Goal: Task Accomplishment & Management: Complete application form

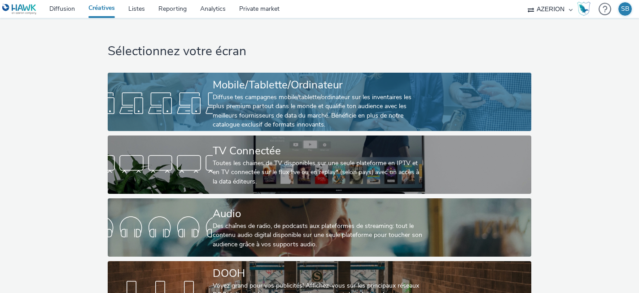
click at [142, 92] on div at bounding box center [160, 103] width 105 height 29
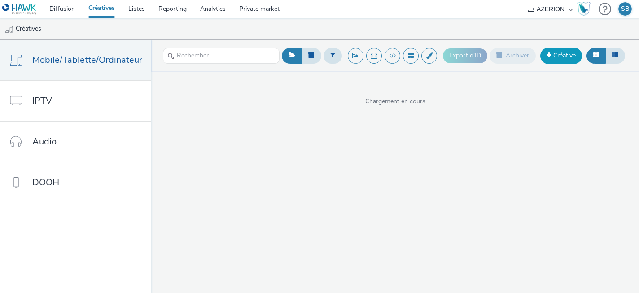
click at [561, 60] on link "Créative" at bounding box center [561, 56] width 42 height 16
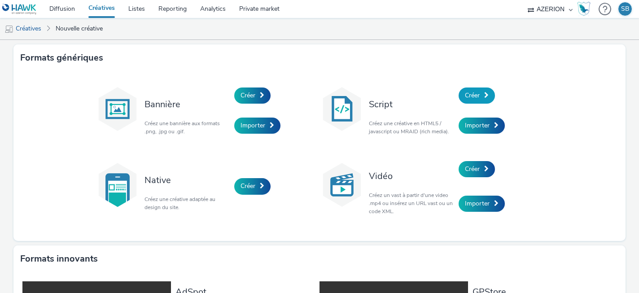
click at [484, 101] on link "Créer" at bounding box center [477, 96] width 36 height 16
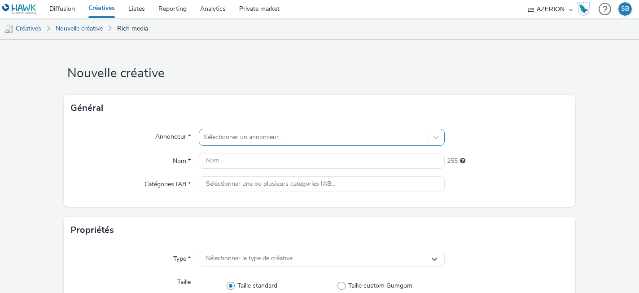
click at [286, 137] on div "Sélectionner un annonceur..." at bounding box center [322, 137] width 246 height 17
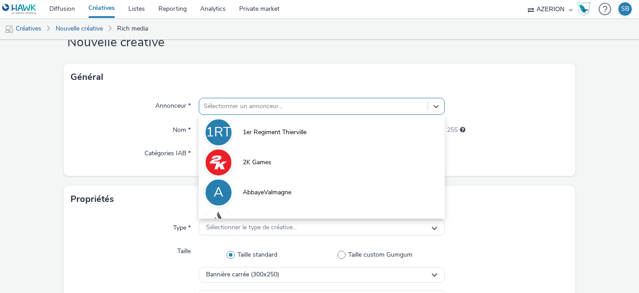
scroll to position [31, 0]
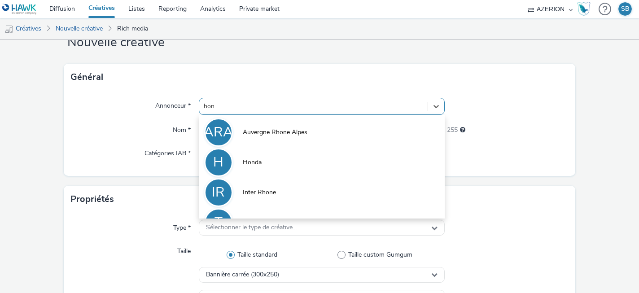
type input "hond"
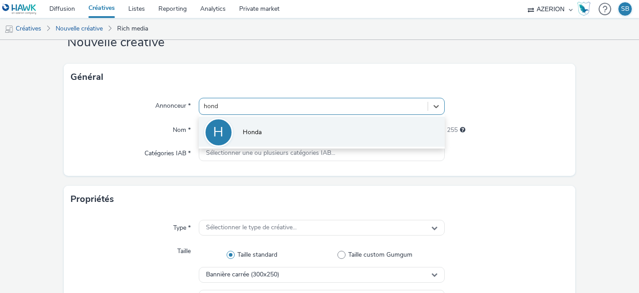
click at [302, 135] on li "H Honda" at bounding box center [322, 132] width 246 height 30
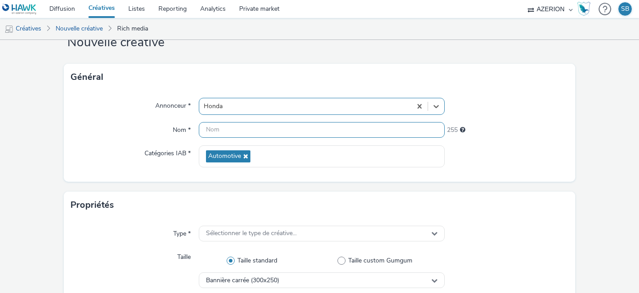
click at [284, 134] on input "text" at bounding box center [322, 130] width 246 height 16
paste input "HONDA ZRV_DTS_CPM_Direct_Q4 2025"
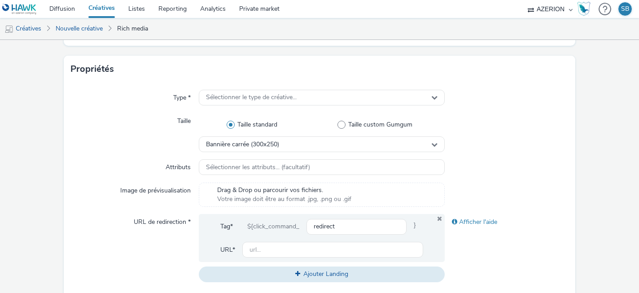
scroll to position [168, 0]
type input "Inter HONDA ZRV_DTS_CPM_Direct_Q4 2025"
click at [285, 93] on span "Sélectionner le type de créative..." at bounding box center [251, 97] width 91 height 8
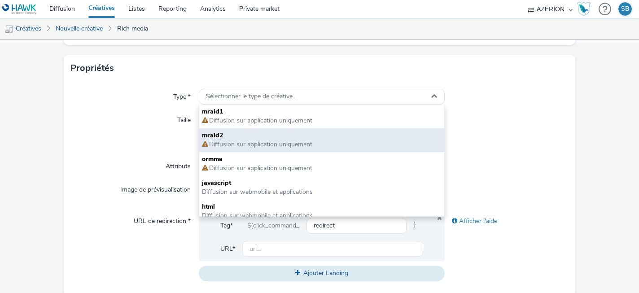
scroll to position [6, 0]
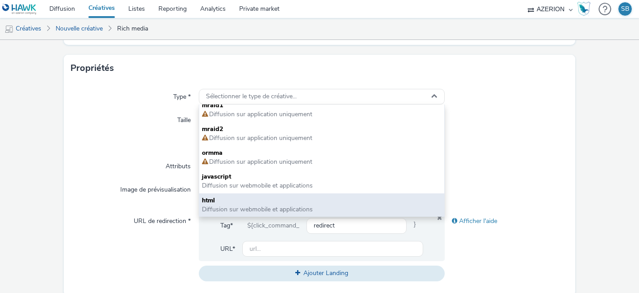
click at [275, 208] on span "Diffusion sur webmobile et applications" at bounding box center [257, 209] width 111 height 9
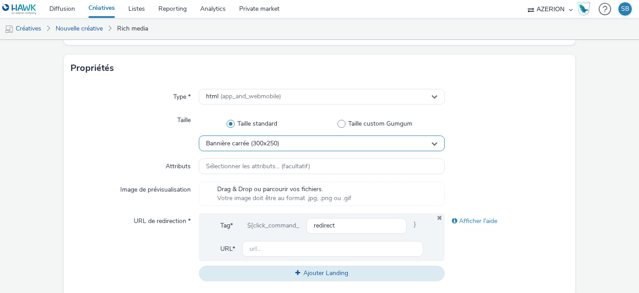
click at [279, 145] on span "Bannière carrée (300x250)" at bounding box center [242, 144] width 73 height 8
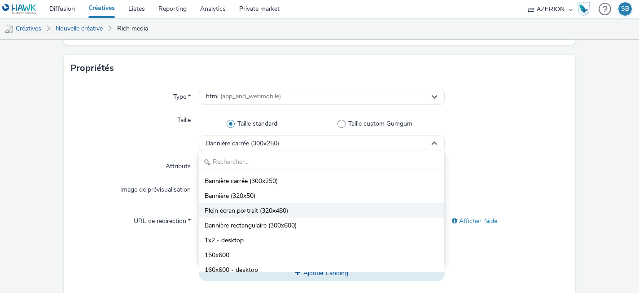
click at [287, 209] on span "Plein écran portrait (320x480)" at bounding box center [246, 210] width 83 height 9
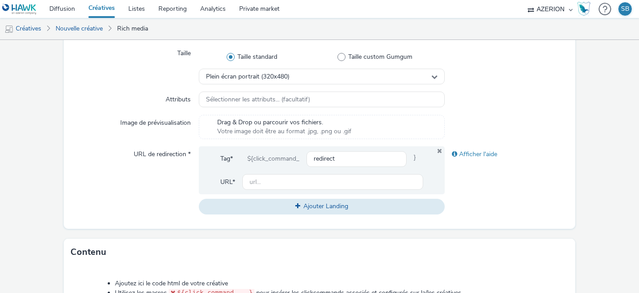
scroll to position [235, 0]
click at [276, 181] on input "text" at bounding box center [332, 182] width 181 height 16
paste input "[URL][DOMAIN_NAME]"
type input "[URL][DOMAIN_NAME]"
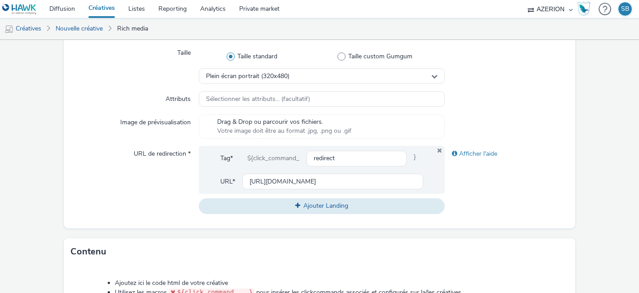
click at [123, 182] on div "URL de redirection *" at bounding box center [134, 180] width 127 height 68
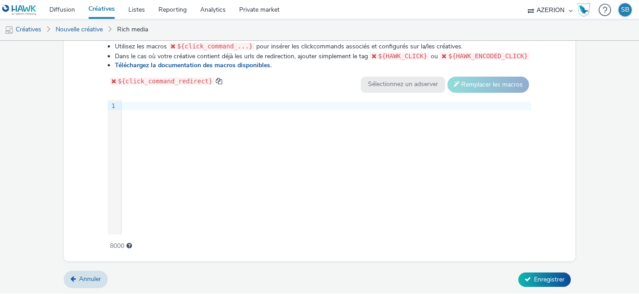
scroll to position [481, 0]
click at [219, 107] on div at bounding box center [327, 106] width 410 height 9
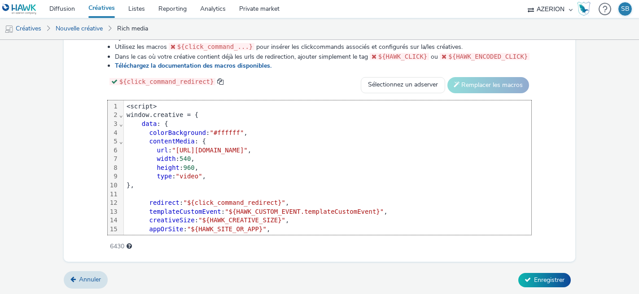
click at [124, 106] on div "<script>" at bounding box center [328, 106] width 408 height 9
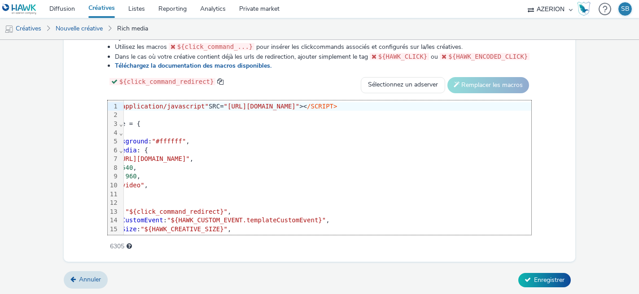
scroll to position [0, 0]
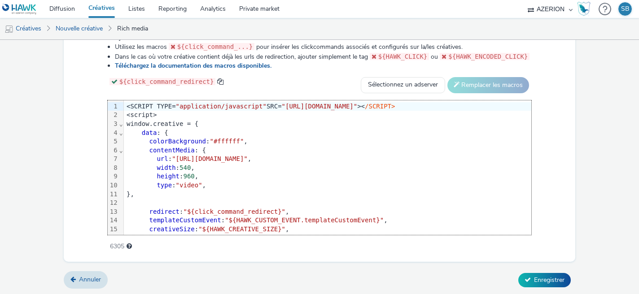
click at [124, 106] on div "<SCRIPT TYPE= "application/javascript" SRC= "https://pixel.adsafeprotected.com/…" at bounding box center [474, 106] width 700 height 9
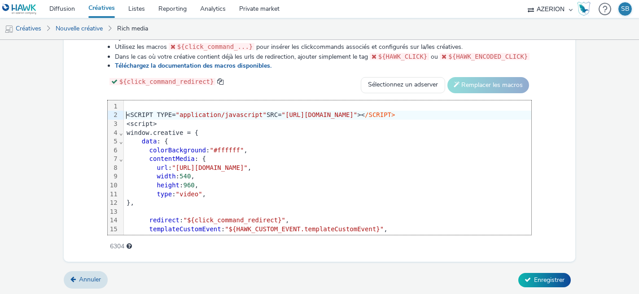
click at [137, 103] on div at bounding box center [474, 106] width 700 height 9
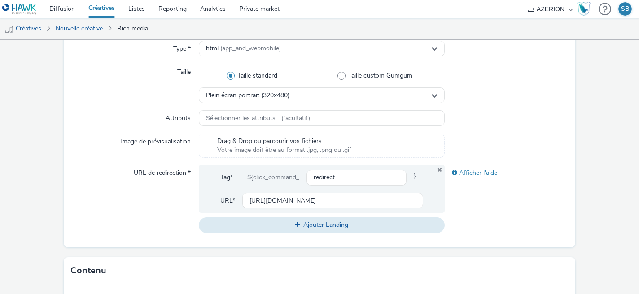
scroll to position [481, 0]
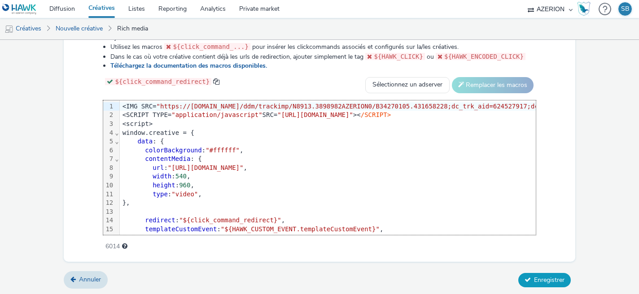
click at [543, 279] on span "Enregistrer" at bounding box center [549, 280] width 31 height 9
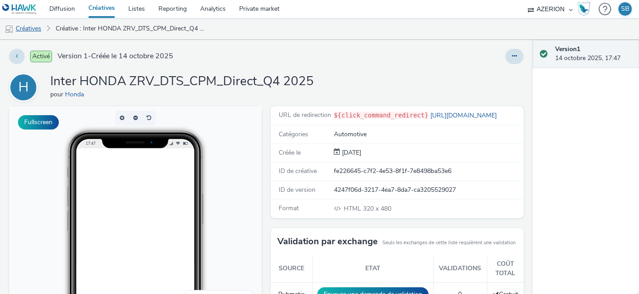
click at [24, 29] on link "Créatives" at bounding box center [23, 29] width 46 height 22
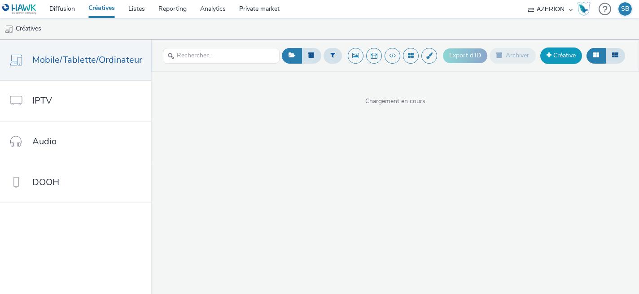
click at [558, 49] on link "Créative" at bounding box center [561, 56] width 42 height 16
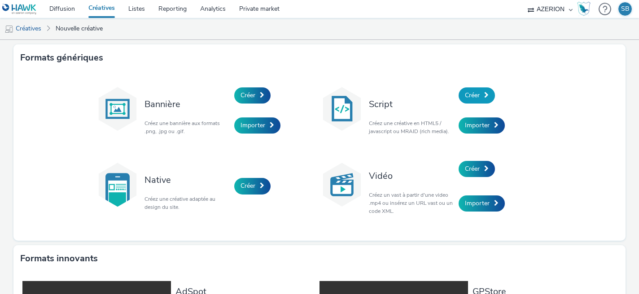
click at [482, 96] on link "Créer" at bounding box center [477, 96] width 36 height 16
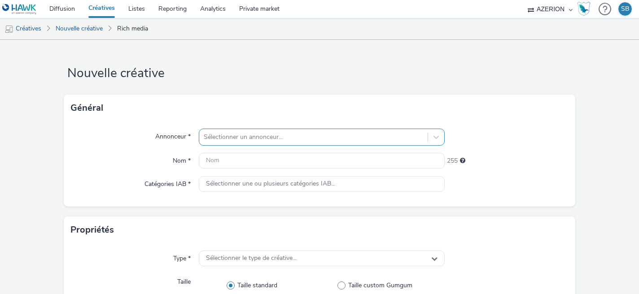
click at [372, 134] on div at bounding box center [314, 137] width 220 height 11
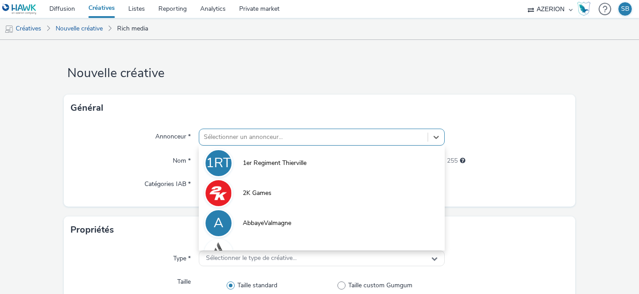
scroll to position [30, 0]
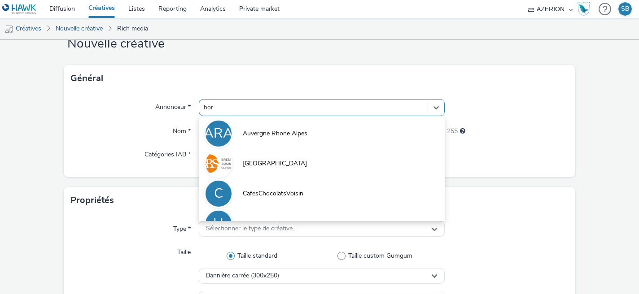
type input "hond"
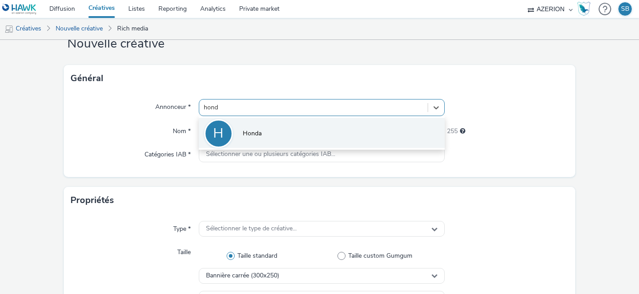
click at [368, 134] on li "H Honda" at bounding box center [322, 133] width 246 height 30
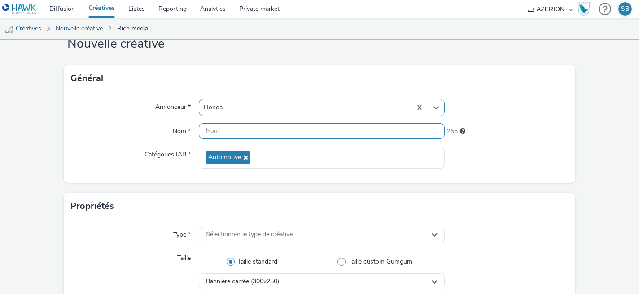
click at [223, 126] on input "text" at bounding box center [322, 131] width 246 height 16
paste input "HONDA ZRV_DTS_CPM_Direct_Q4 2025"
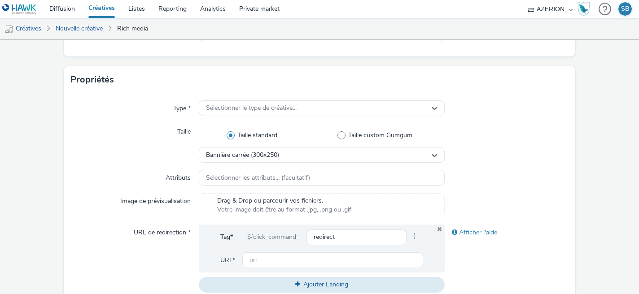
scroll to position [160, 0]
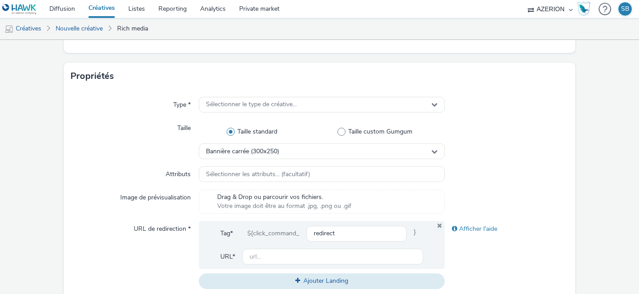
type input "HONDA ZRV_DTS_CPM_Direct_Q4 2025 BAN"
click at [228, 114] on div "Type * Sélectionner le type de créative... Taille Taille standard Taille custom…" at bounding box center [319, 197] width 511 height 214
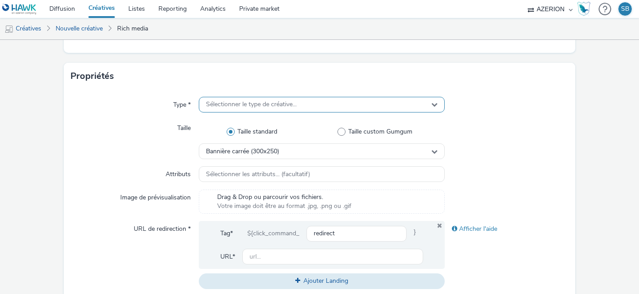
click at [235, 109] on div "Sélectionner le type de créative..." at bounding box center [322, 105] width 246 height 16
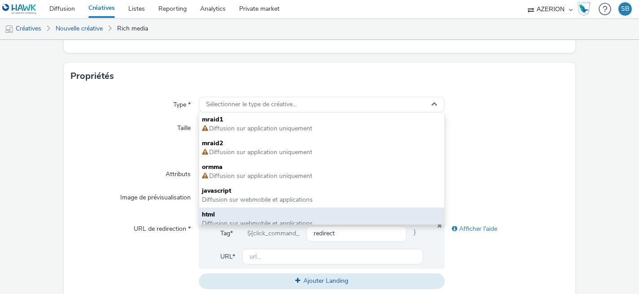
click at [226, 216] on span "html" at bounding box center [322, 215] width 240 height 9
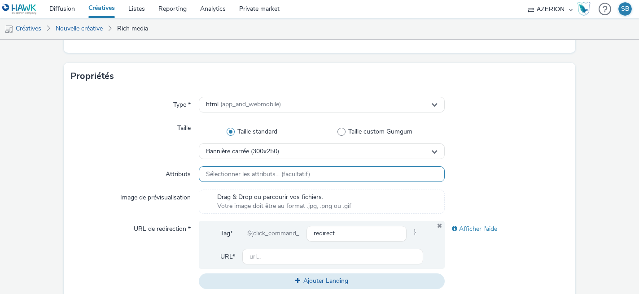
scroll to position [226, 0]
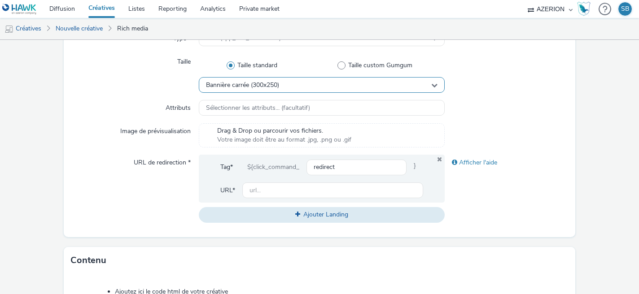
click at [264, 85] on span "Bannière carrée (300x250)" at bounding box center [242, 86] width 73 height 8
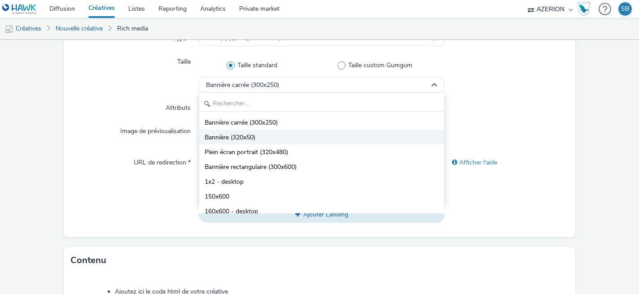
click at [276, 141] on li "Bannière (320x50)" at bounding box center [322, 137] width 246 height 15
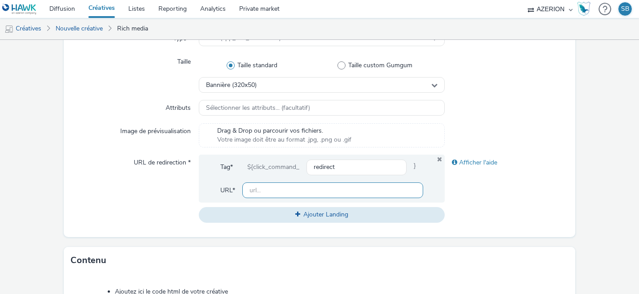
scroll to position [481, 0]
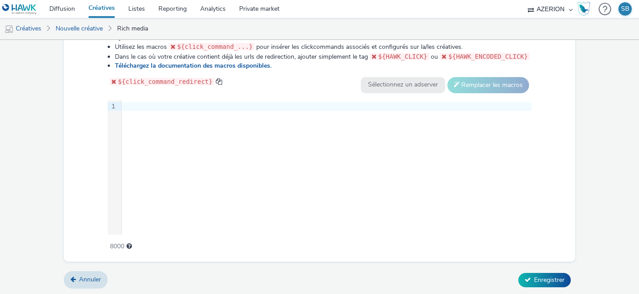
click at [184, 106] on div at bounding box center [327, 106] width 410 height 9
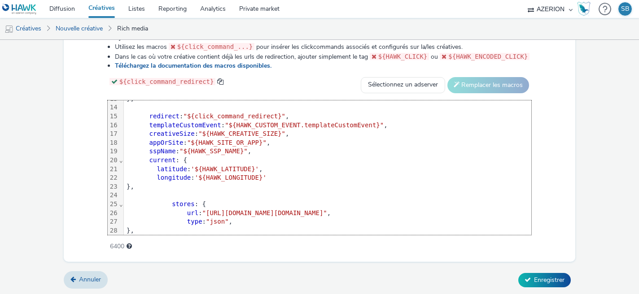
scroll to position [0, 0]
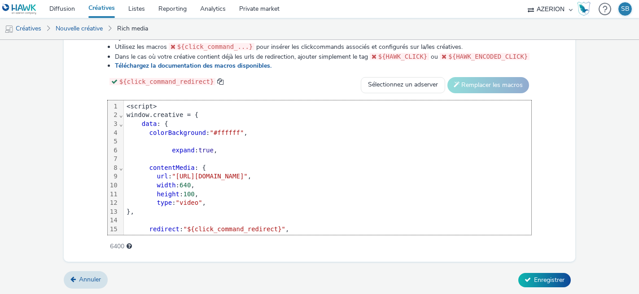
click at [124, 105] on div "<script>" at bounding box center [328, 106] width 408 height 9
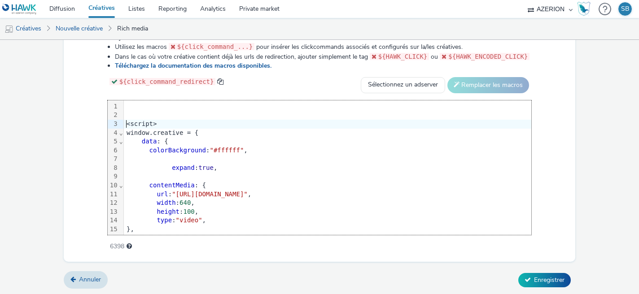
click at [165, 103] on div at bounding box center [474, 106] width 700 height 9
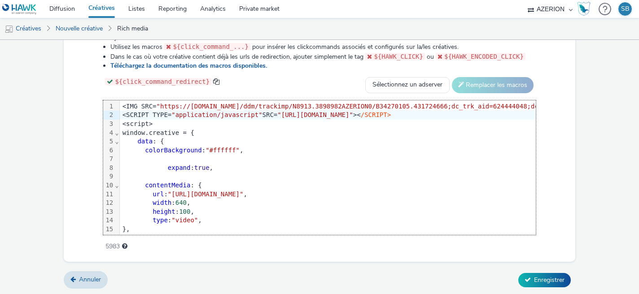
scroll to position [0, 62]
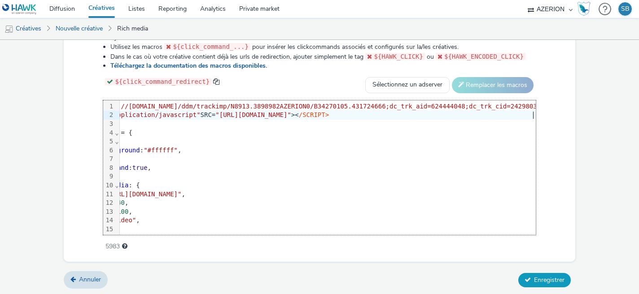
click at [534, 280] on span "Enregistrer" at bounding box center [549, 280] width 31 height 9
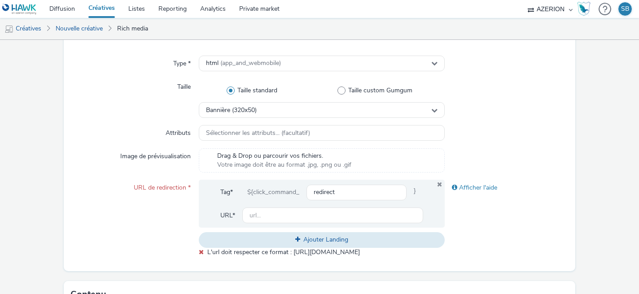
scroll to position [200, 0]
click at [263, 213] on input "text" at bounding box center [332, 217] width 181 height 16
paste input "[URL][DOMAIN_NAME]"
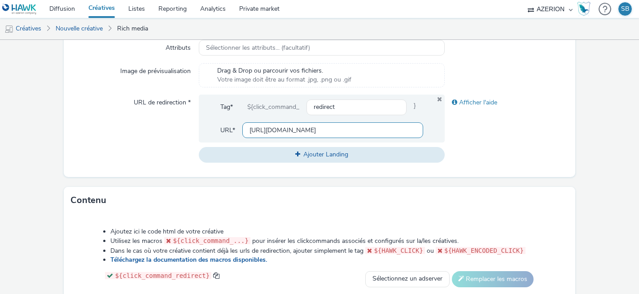
scroll to position [481, 0]
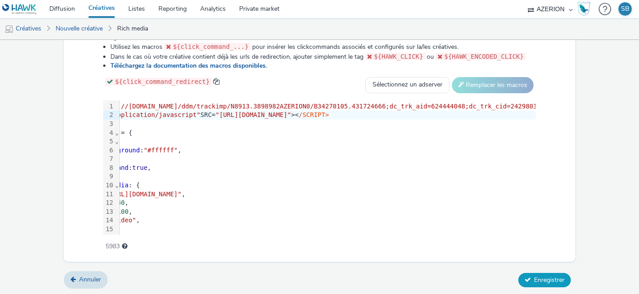
type input "[URL][DOMAIN_NAME]"
click at [544, 279] on span "Enregistrer" at bounding box center [549, 280] width 31 height 9
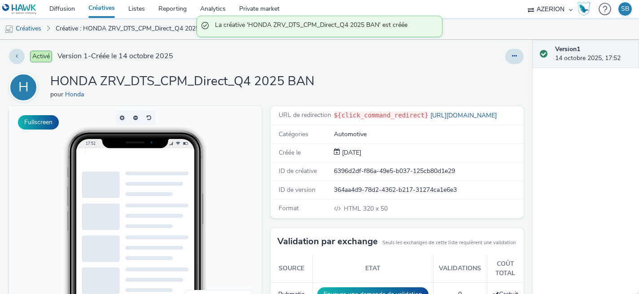
click at [106, 12] on link "Créatives" at bounding box center [102, 9] width 40 height 18
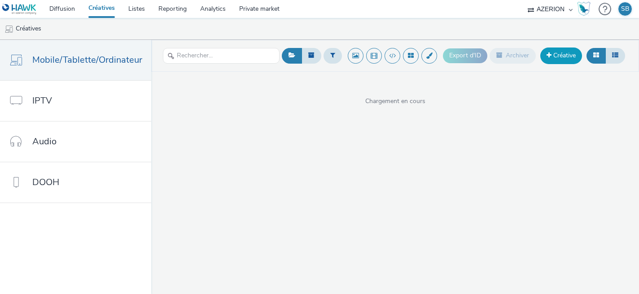
click at [560, 63] on link "Créative" at bounding box center [561, 56] width 42 height 16
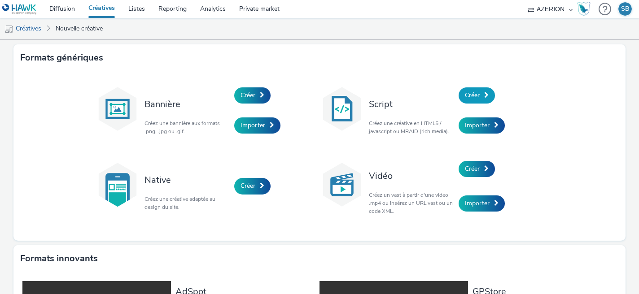
click at [482, 93] on link "Créer" at bounding box center [477, 96] width 36 height 16
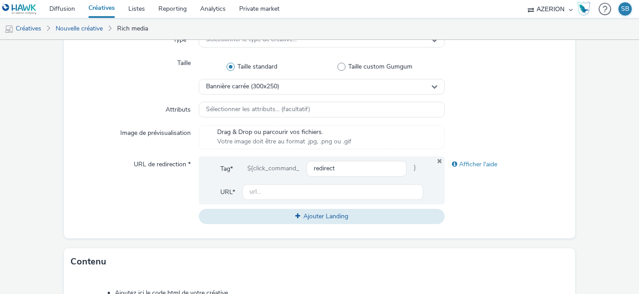
scroll to position [475, 0]
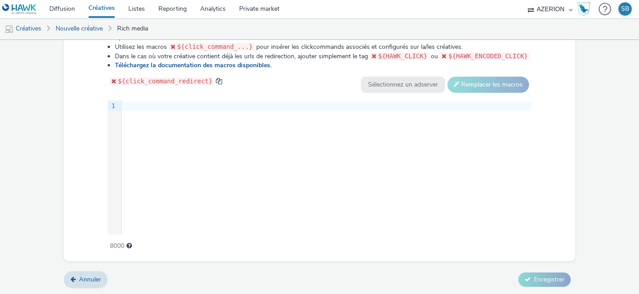
click at [215, 106] on div at bounding box center [327, 106] width 410 height 9
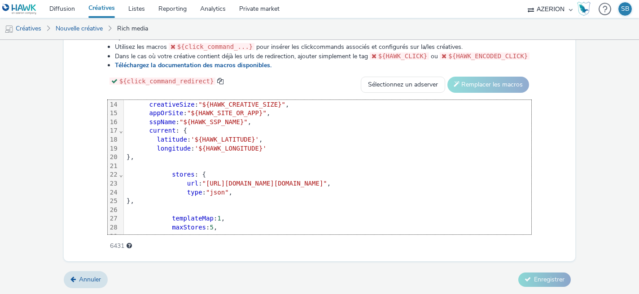
scroll to position [0, 0]
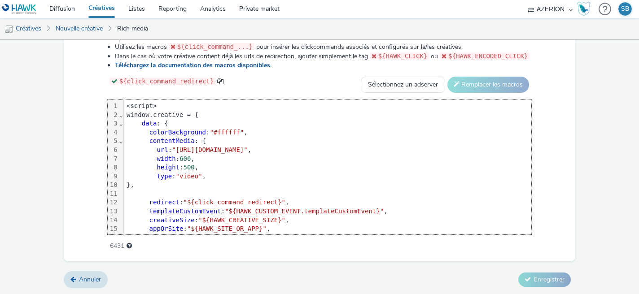
click at [124, 107] on div "<script>" at bounding box center [328, 106] width 408 height 9
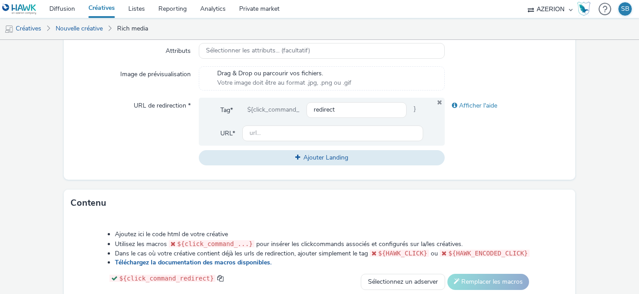
scroll to position [266, 0]
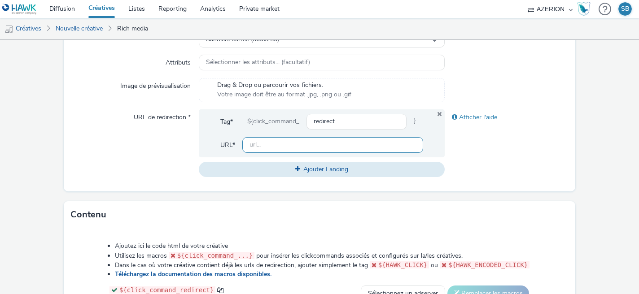
click at [258, 145] on input "text" at bounding box center [332, 145] width 181 height 16
paste input "https://ad.doubleclick.net/ddm/trackclk/N8913.3898982AZERION0/B34270105.4317246…"
type input "https://ad.doubleclick.net/ddm/trackclk/N8913.3898982AZERION0/B34270105.4317246…"
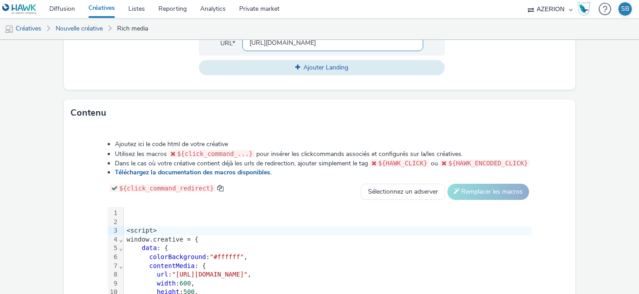
scroll to position [413, 0]
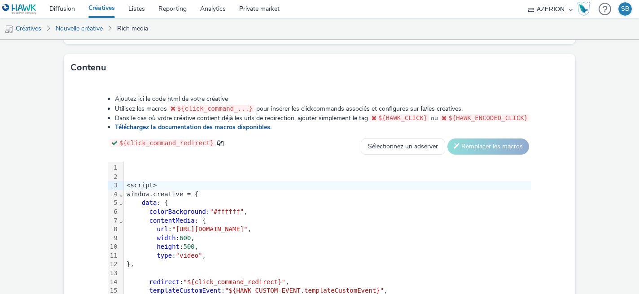
click at [139, 164] on div at bounding box center [474, 168] width 700 height 9
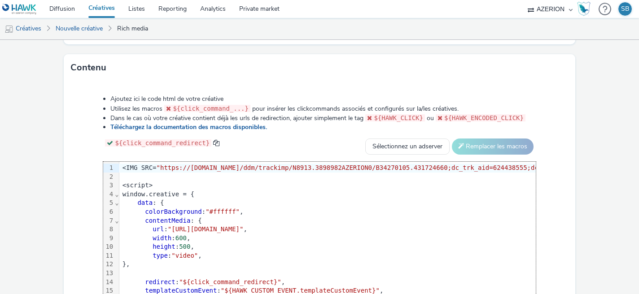
scroll to position [0, 684]
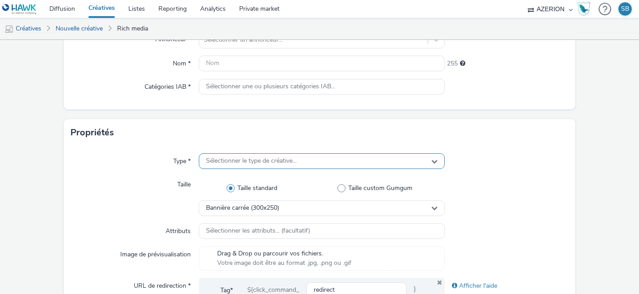
scroll to position [92, 0]
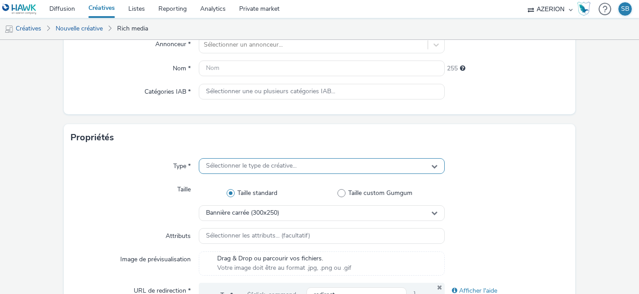
click at [295, 163] on span "Sélectionner le type de créative..." at bounding box center [251, 166] width 91 height 8
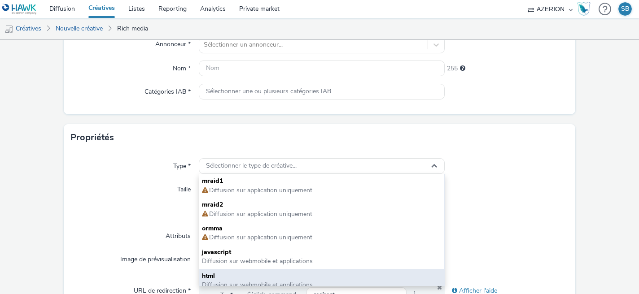
click at [265, 273] on span "html" at bounding box center [322, 276] width 240 height 9
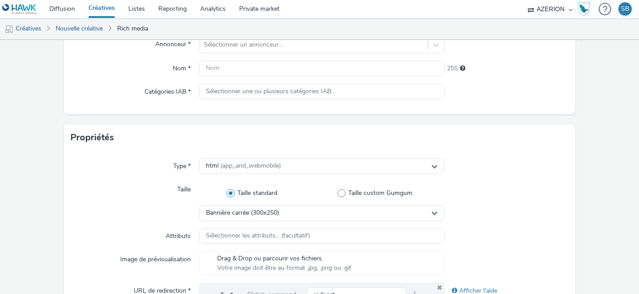
scroll to position [0, 0]
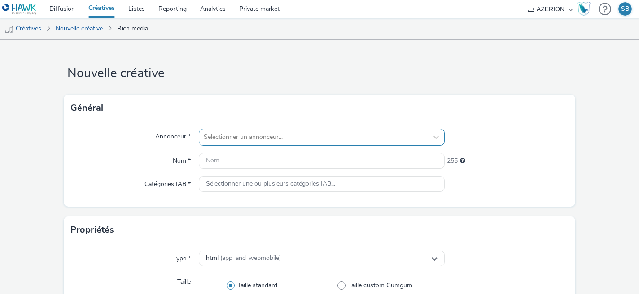
click at [284, 136] on div "Sélectionner un annonceur..." at bounding box center [322, 137] width 246 height 17
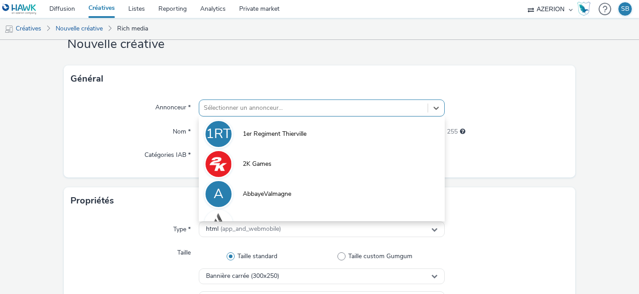
scroll to position [30, 0]
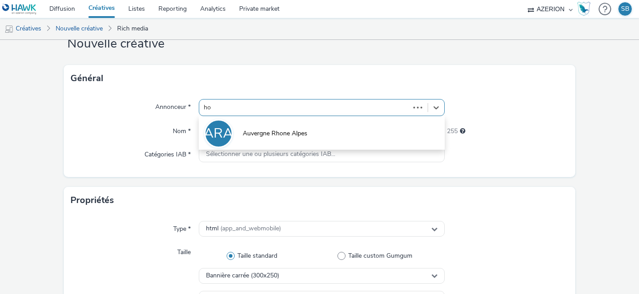
type input "hon"
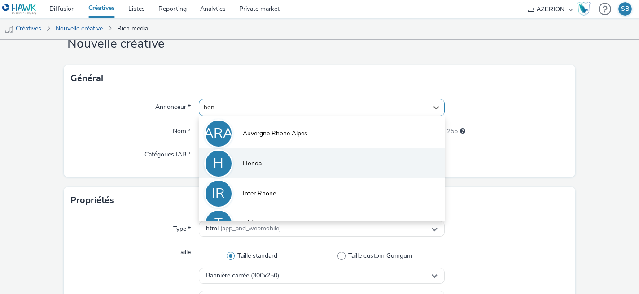
click at [312, 160] on li "H Honda" at bounding box center [322, 163] width 246 height 30
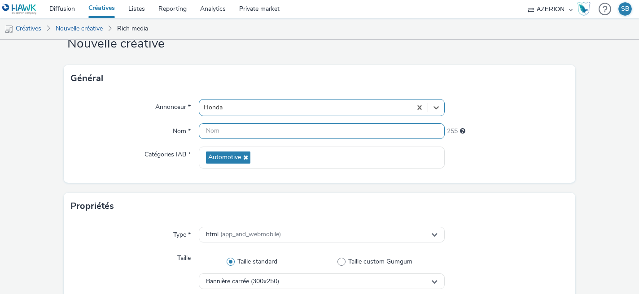
click at [218, 131] on input "text" at bounding box center [322, 131] width 246 height 16
paste input "HONDA ZRV_DTS_CPM_Direct_Q4 2025"
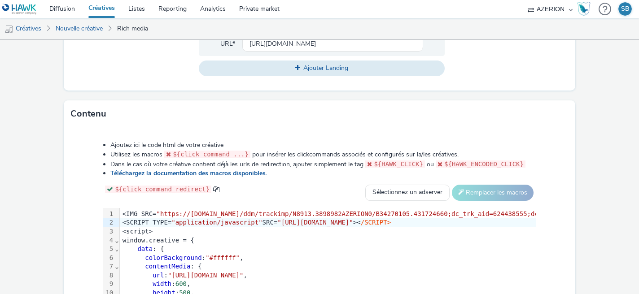
scroll to position [481, 0]
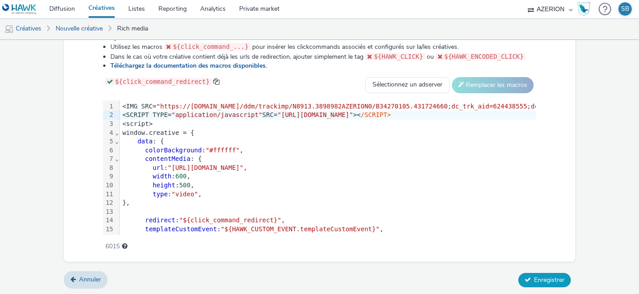
type input "HONDA ZRV_DTS_CPM_Direct_Q4 2025 MPU"
click at [527, 281] on icon at bounding box center [528, 280] width 6 height 6
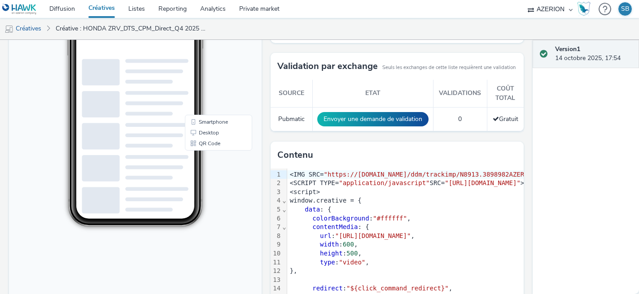
scroll to position [174, 0]
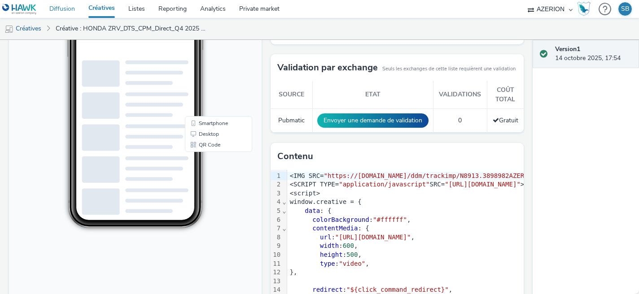
click at [64, 12] on link "Diffusion" at bounding box center [62, 9] width 39 height 18
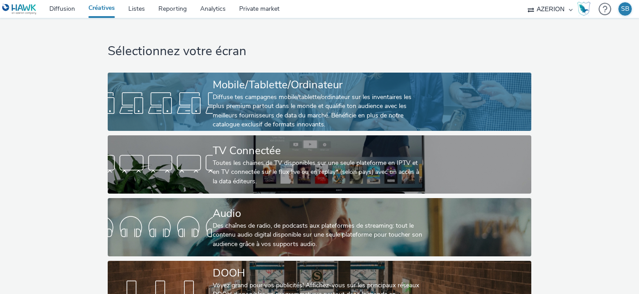
click at [150, 101] on div at bounding box center [160, 103] width 105 height 29
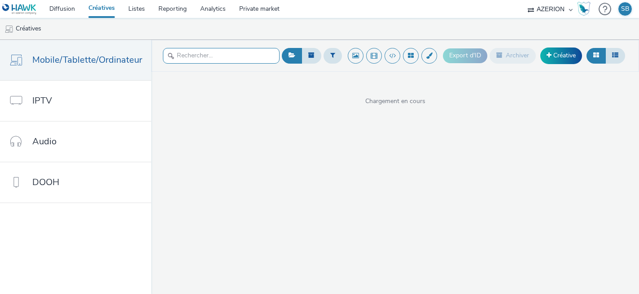
click at [226, 58] on input "text" at bounding box center [221, 56] width 117 height 16
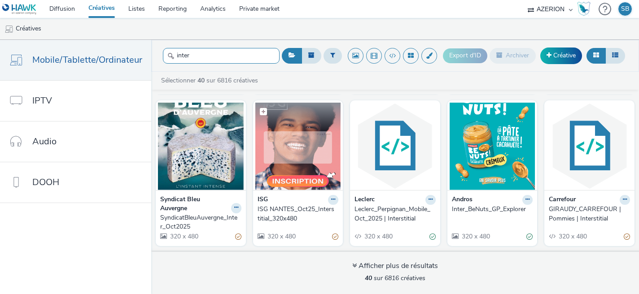
scroll to position [145, 0]
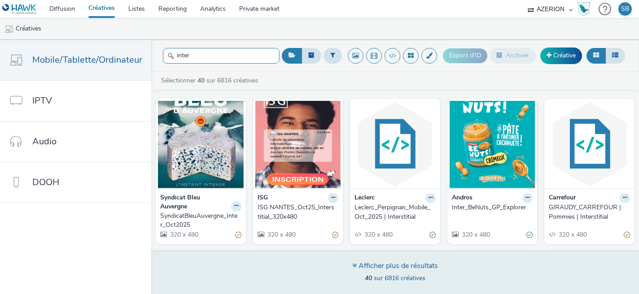
type input "inter"
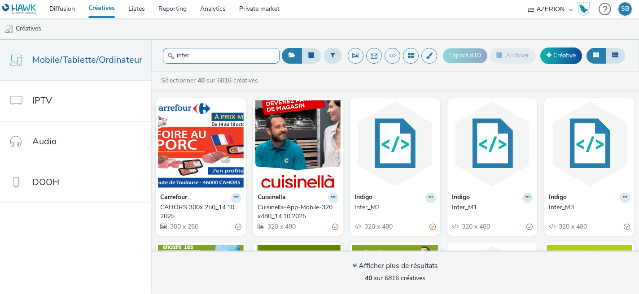
scroll to position [751, 0]
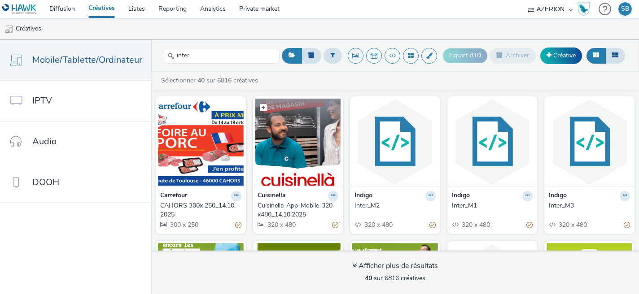
click at [303, 149] on img at bounding box center [298, 143] width 86 height 88
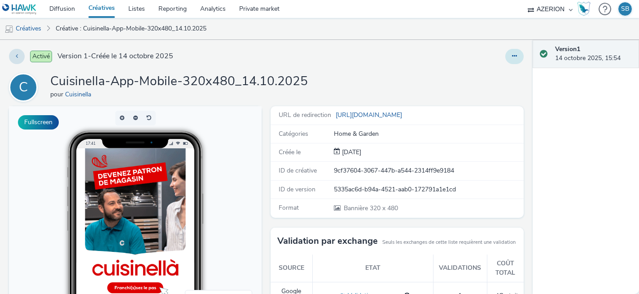
click at [512, 55] on icon at bounding box center [514, 56] width 5 height 6
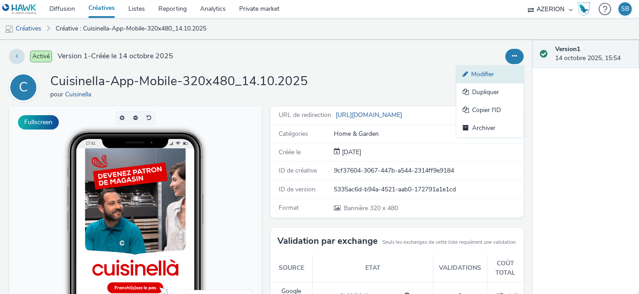
click at [498, 80] on link "Modifier" at bounding box center [489, 75] width 67 height 18
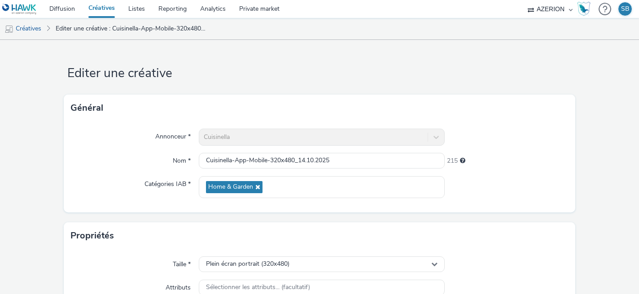
scroll to position [206, 0]
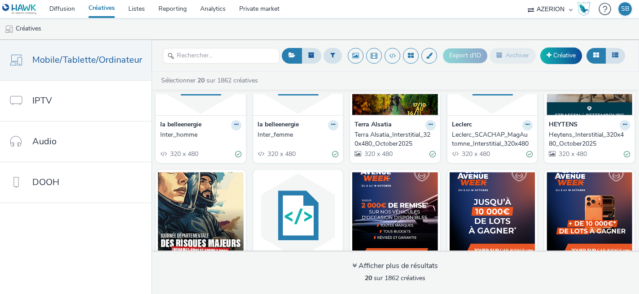
scroll to position [449, 0]
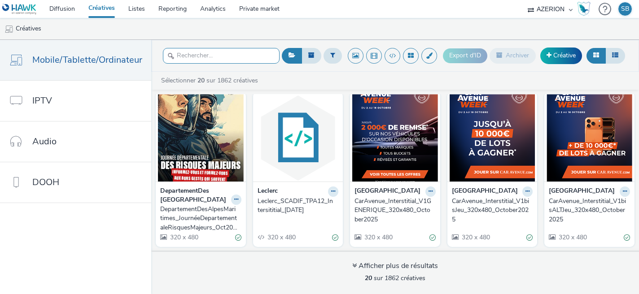
click at [208, 58] on input "text" at bounding box center [221, 56] width 117 height 16
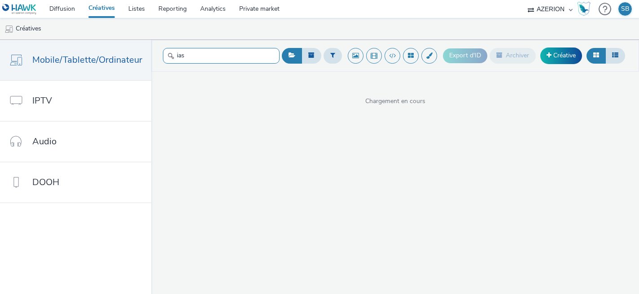
type input "ias"
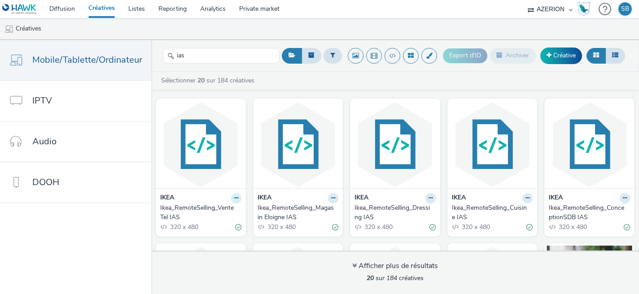
click at [237, 200] on button at bounding box center [236, 198] width 10 height 10
click at [220, 214] on link "Modifier" at bounding box center [207, 214] width 67 height 18
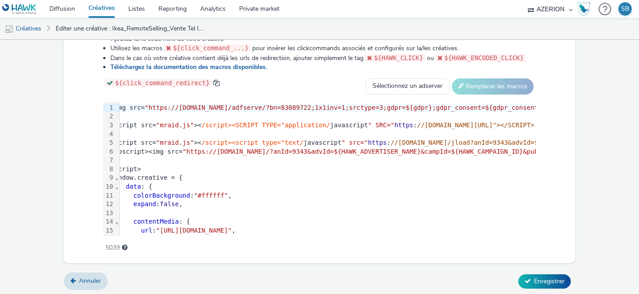
scroll to position [0, 4]
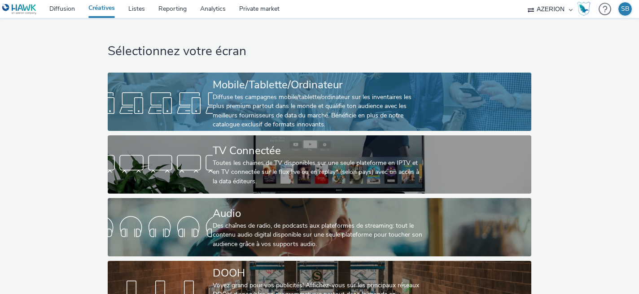
click at [165, 97] on div at bounding box center [160, 103] width 105 height 29
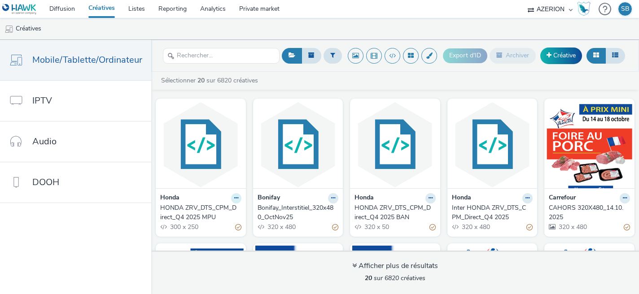
click at [235, 198] on icon at bounding box center [236, 198] width 4 height 5
click at [219, 211] on link "Modifier" at bounding box center [207, 214] width 67 height 18
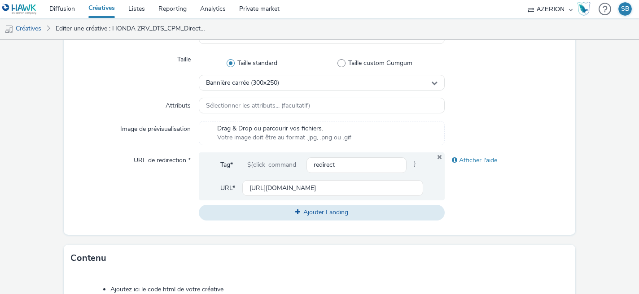
scroll to position [250, 0]
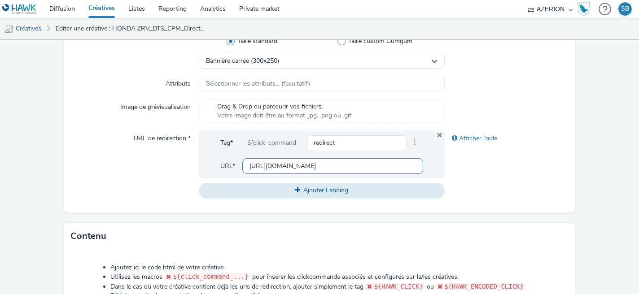
click at [344, 171] on input "https://ad.doubleclick.net/ddm/trackclk/N8913.3898982AZERION0/B34270105.4317246…" at bounding box center [332, 166] width 181 height 16
paste input "[DOMAIN_NAME][URL]"
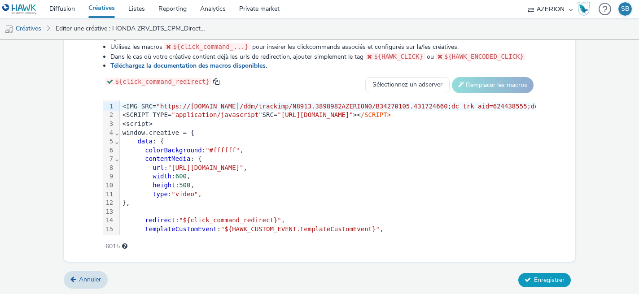
type input "[URL][DOMAIN_NAME]"
click at [545, 284] on button "Enregistrer" at bounding box center [544, 280] width 53 height 14
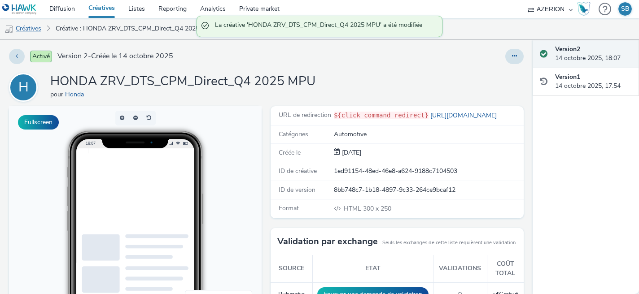
click at [22, 29] on link "Créatives" at bounding box center [23, 29] width 46 height 22
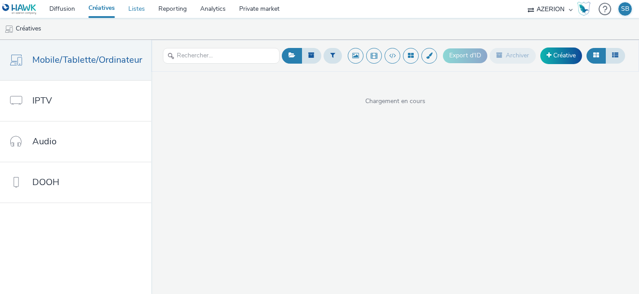
click at [135, 6] on link "Listes" at bounding box center [137, 9] width 30 height 18
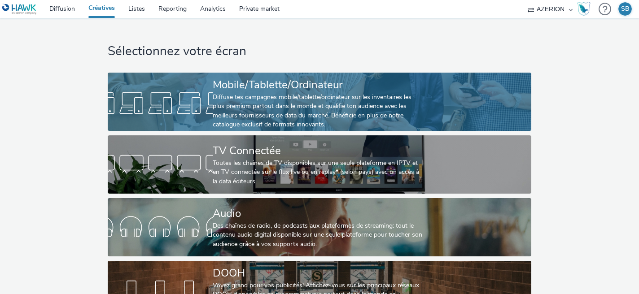
click at [289, 120] on div "Diffuse tes campagnes mobile/tablette/ordinateur sur les inventaires les plus p…" at bounding box center [318, 111] width 210 height 37
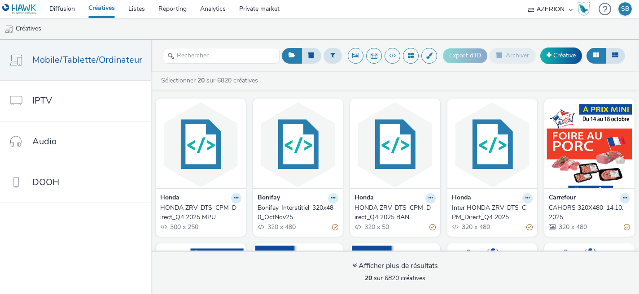
click at [334, 196] on button at bounding box center [333, 198] width 10 height 10
click at [431, 198] on button at bounding box center [430, 198] width 10 height 10
click at [415, 218] on link "Modifier" at bounding box center [401, 214] width 67 height 18
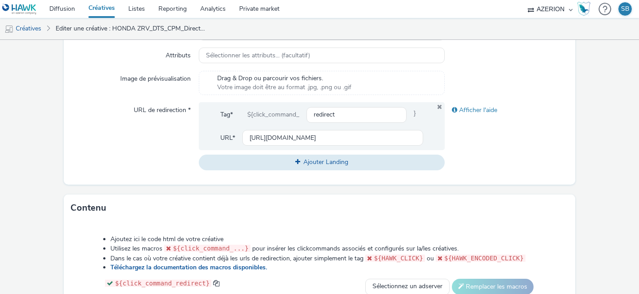
scroll to position [198, 0]
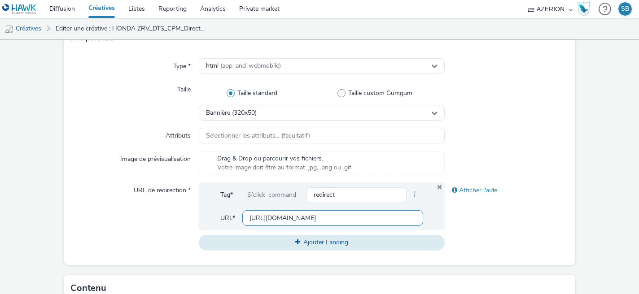
click at [307, 219] on input "[URL][DOMAIN_NAME]" at bounding box center [332, 219] width 181 height 16
paste input "[DOMAIN_NAME][URL]"
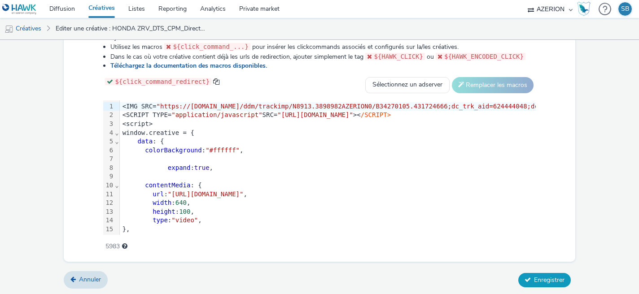
type input "[URL][DOMAIN_NAME]"
click at [549, 285] on button "Enregistrer" at bounding box center [544, 280] width 53 height 14
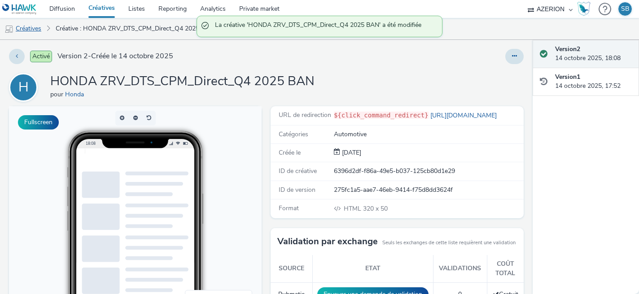
click at [25, 35] on link "Créatives" at bounding box center [23, 29] width 46 height 22
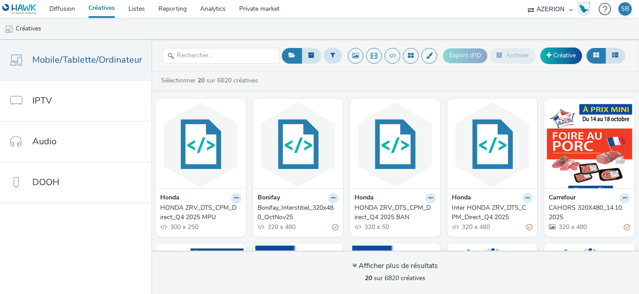
click at [526, 200] on icon at bounding box center [528, 198] width 4 height 5
click at [515, 213] on link "Modifier" at bounding box center [498, 214] width 67 height 18
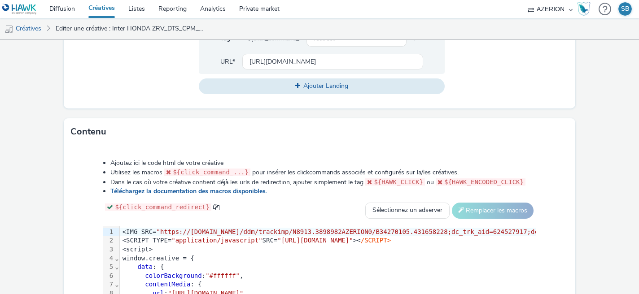
scroll to position [325, 0]
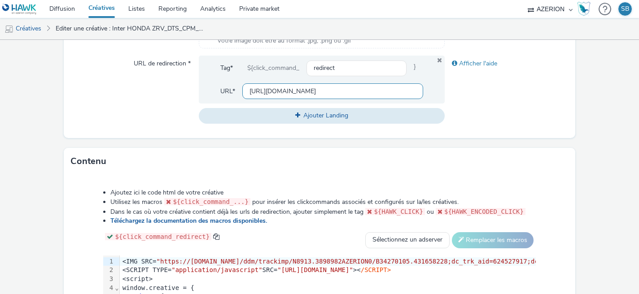
click at [322, 88] on input "[URL][DOMAIN_NAME]" at bounding box center [332, 91] width 181 height 16
paste input "[DOMAIN_NAME][URL]"
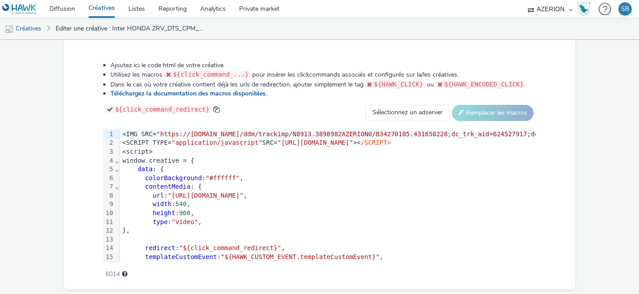
scroll to position [481, 0]
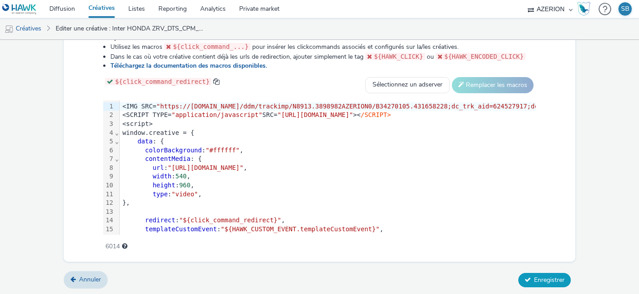
type input "[URL][DOMAIN_NAME]"
click at [552, 280] on span "Enregistrer" at bounding box center [549, 280] width 31 height 9
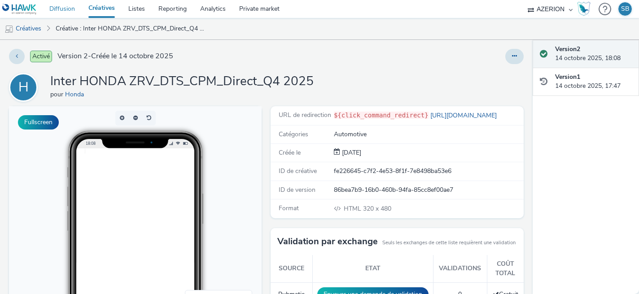
click at [53, 9] on link "Diffusion" at bounding box center [62, 9] width 39 height 18
